Goal: Register for event/course

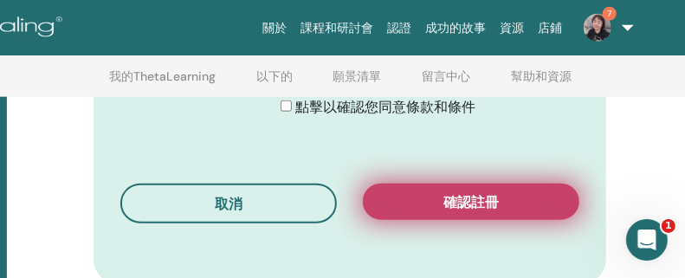
scroll to position [1080, 253]
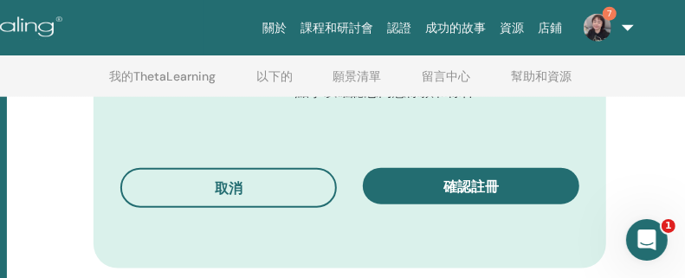
drag, startPoint x: 429, startPoint y: 174, endPoint x: 450, endPoint y: 177, distance: 20.9
click at [430, 174] on button "確認註冊" at bounding box center [471, 186] width 216 height 36
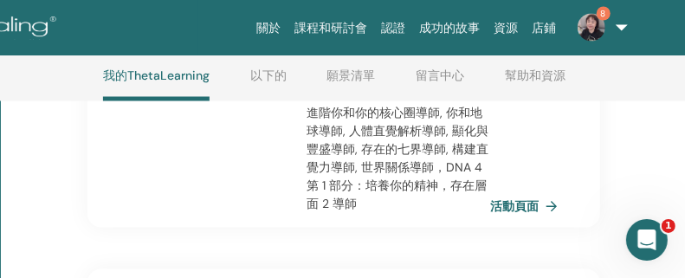
scroll to position [1690, 259]
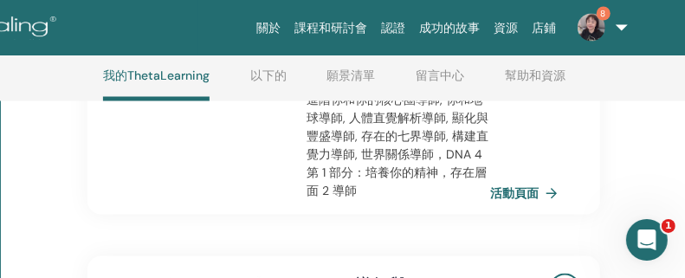
click at [605, 16] on font "8" at bounding box center [603, 13] width 5 height 11
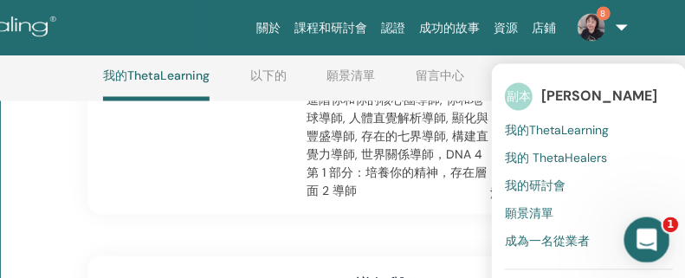
click at [643, 230] on icon "開啟 Intercom Messenger" at bounding box center [644, 237] width 29 height 29
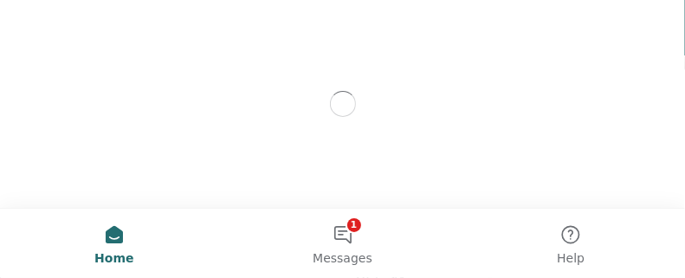
scroll to position [0, 0]
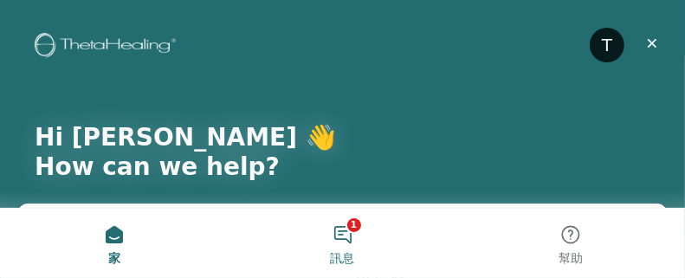
click at [348, 226] on button "1 訊息" at bounding box center [343, 243] width 229 height 69
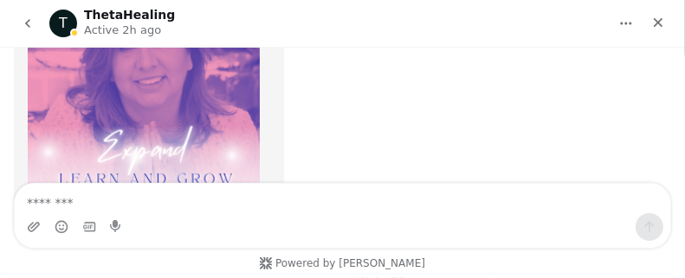
scroll to position [1052, 0]
